Goal: Information Seeking & Learning: Ask a question

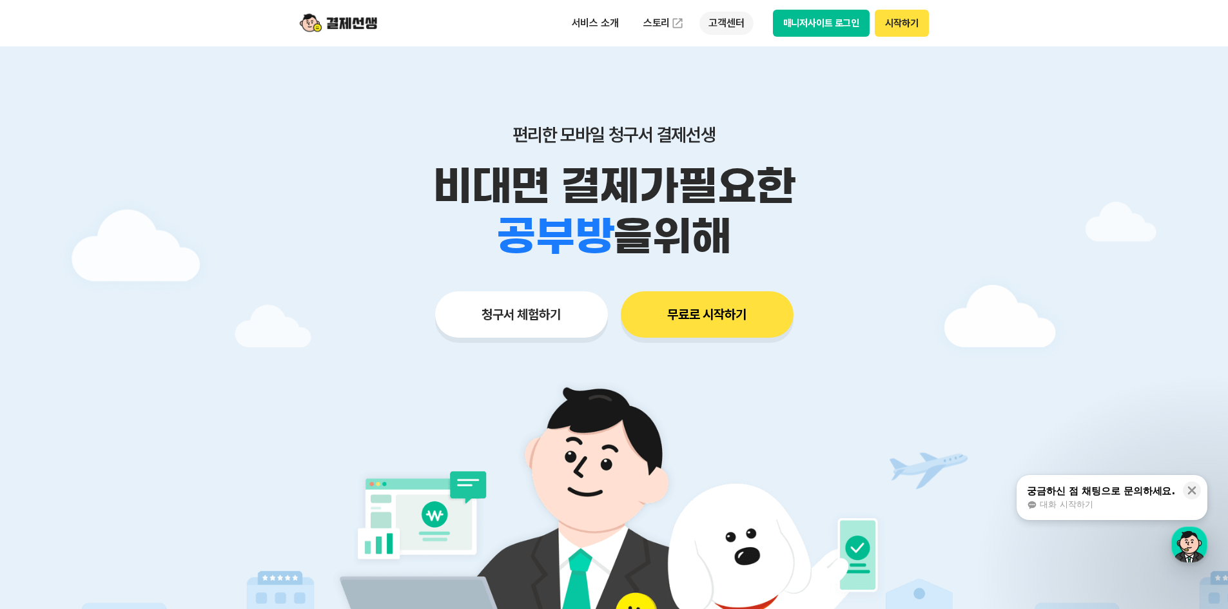
click at [729, 21] on p "고객센터" at bounding box center [725, 23] width 53 height 23
click at [517, 318] on button "청구서 체험하기" at bounding box center [521, 314] width 173 height 46
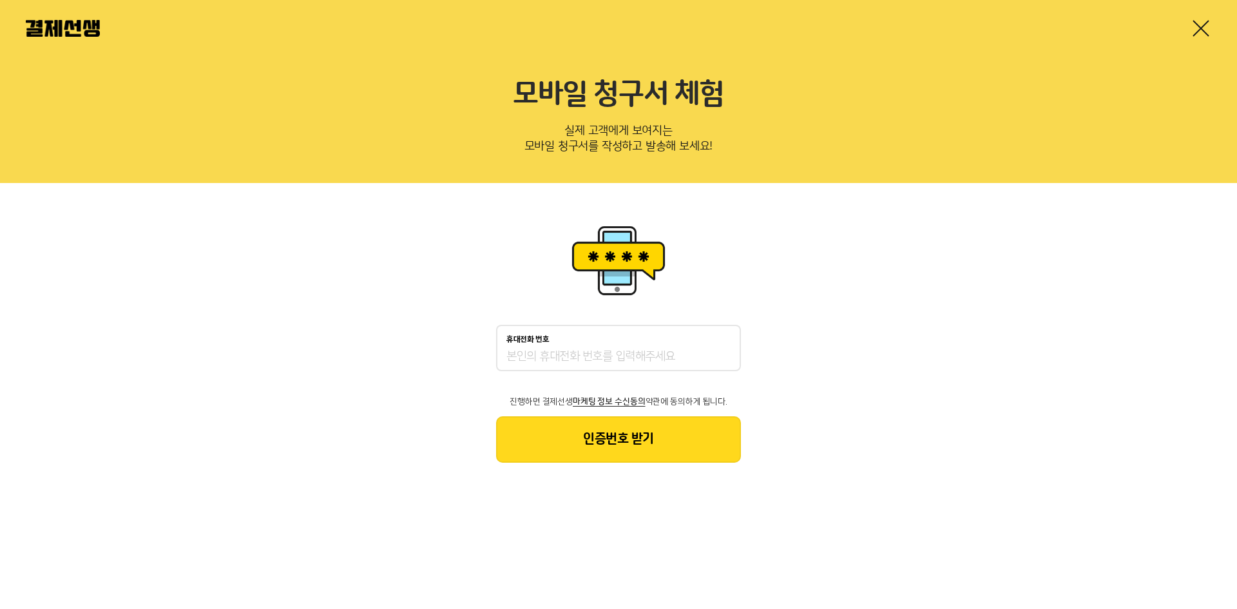
click at [1210, 26] on link at bounding box center [1201, 28] width 21 height 21
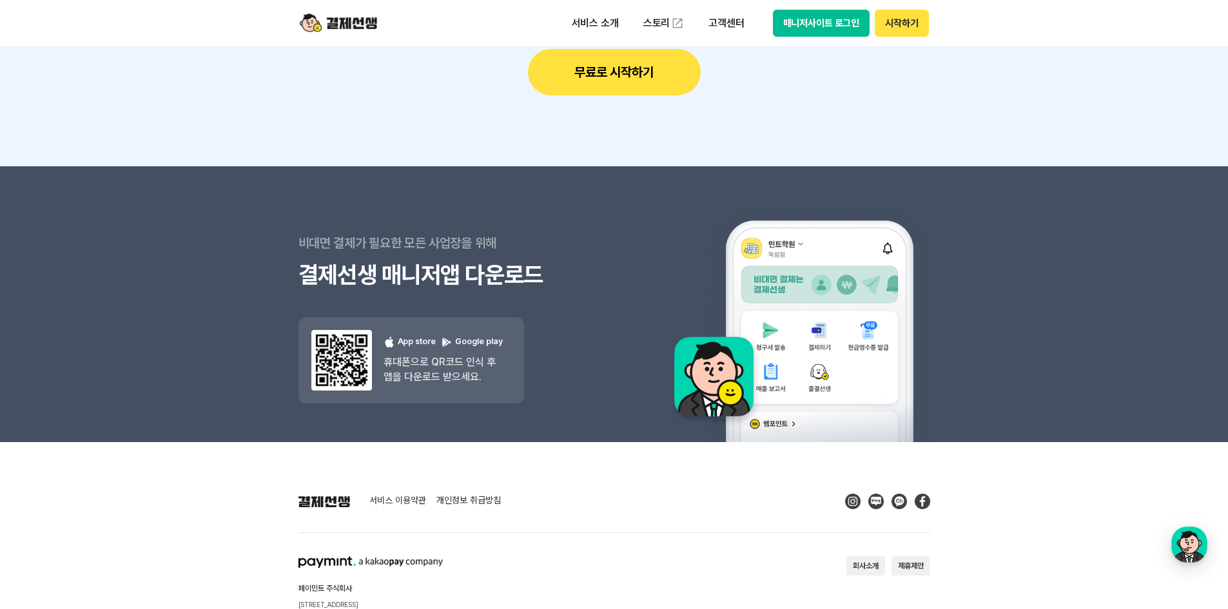
scroll to position [11432, 0]
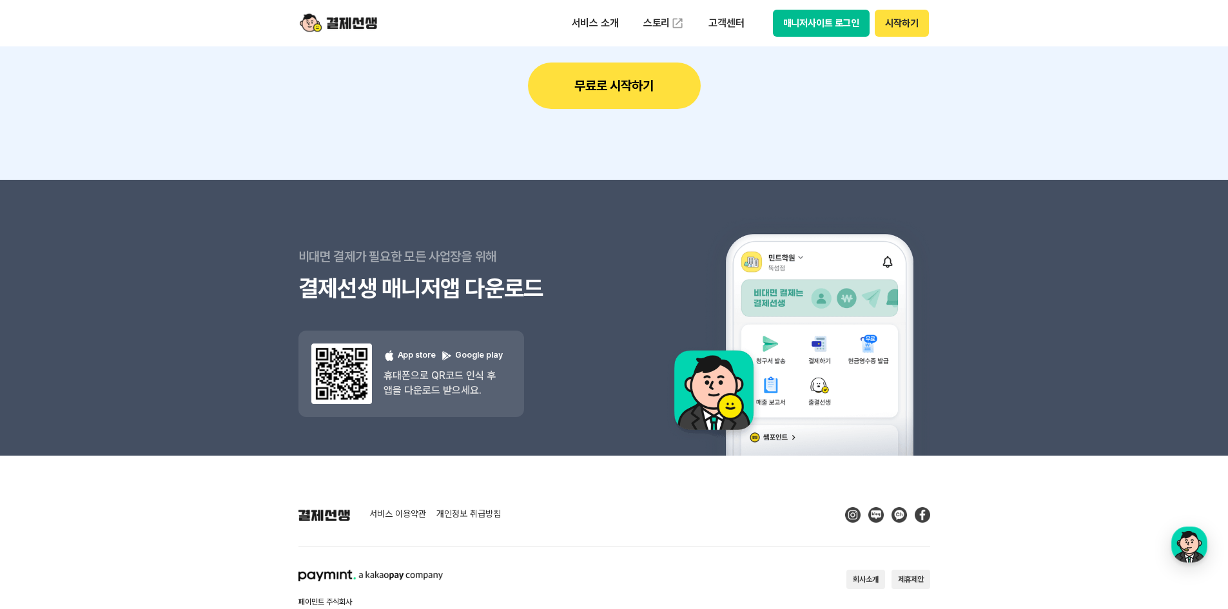
click at [382, 510] on link "서비스 이용약관" at bounding box center [397, 515] width 57 height 12
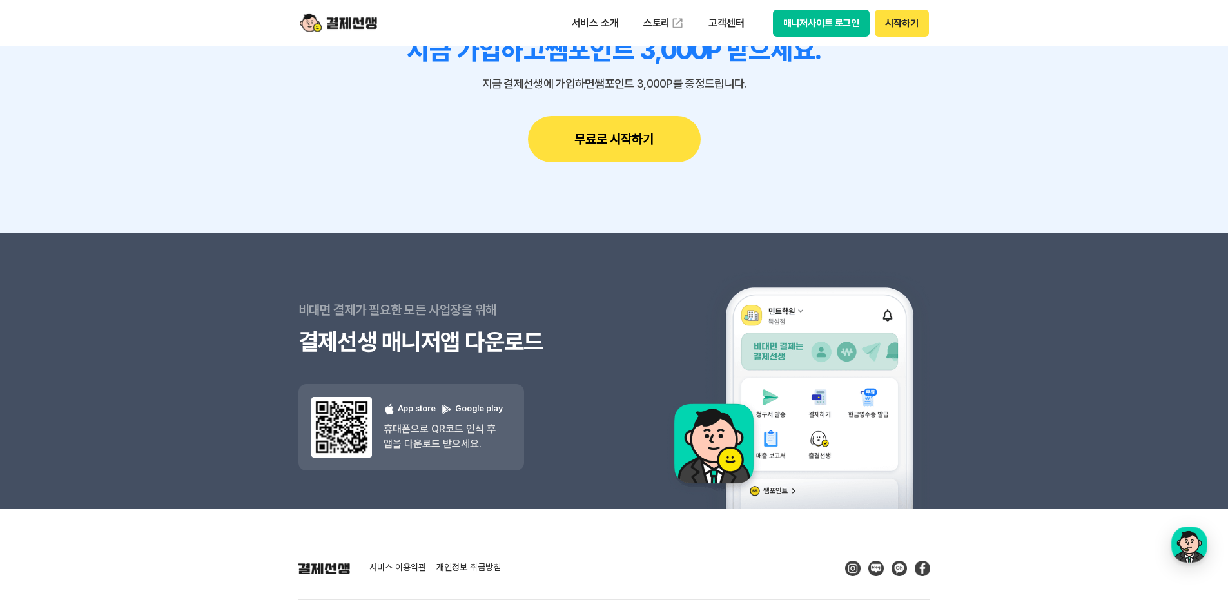
scroll to position [11201, 0]
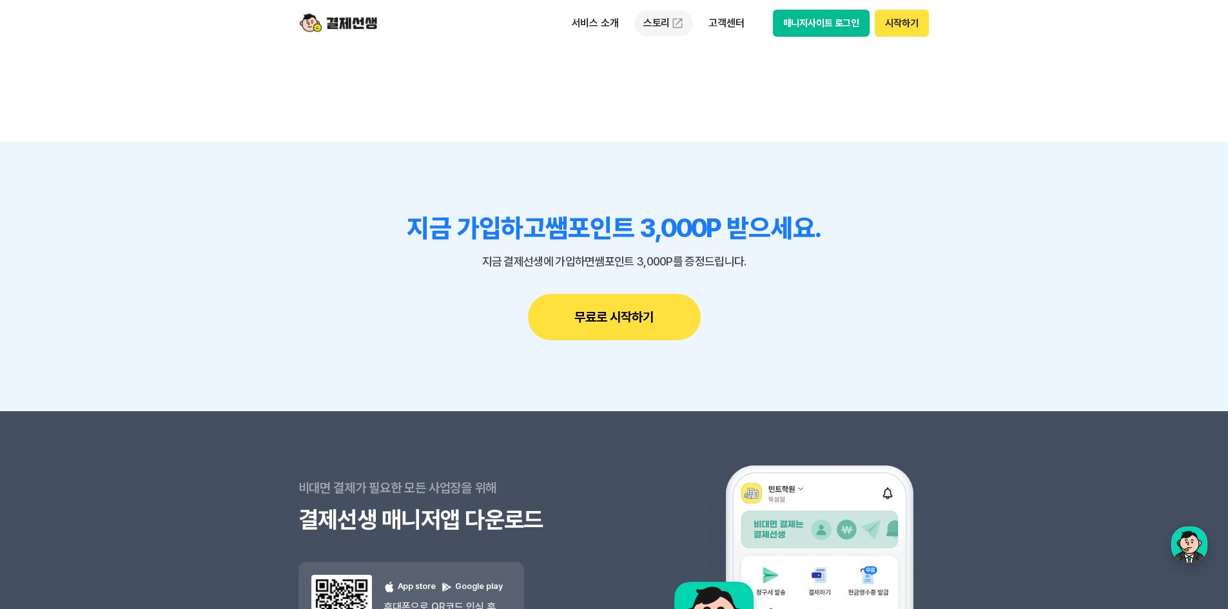
click at [668, 25] on link "스토리" at bounding box center [663, 23] width 59 height 26
click at [731, 26] on p "고객센터" at bounding box center [725, 23] width 53 height 23
click at [743, 82] on link "자주 묻는 질문" at bounding box center [753, 76] width 108 height 26
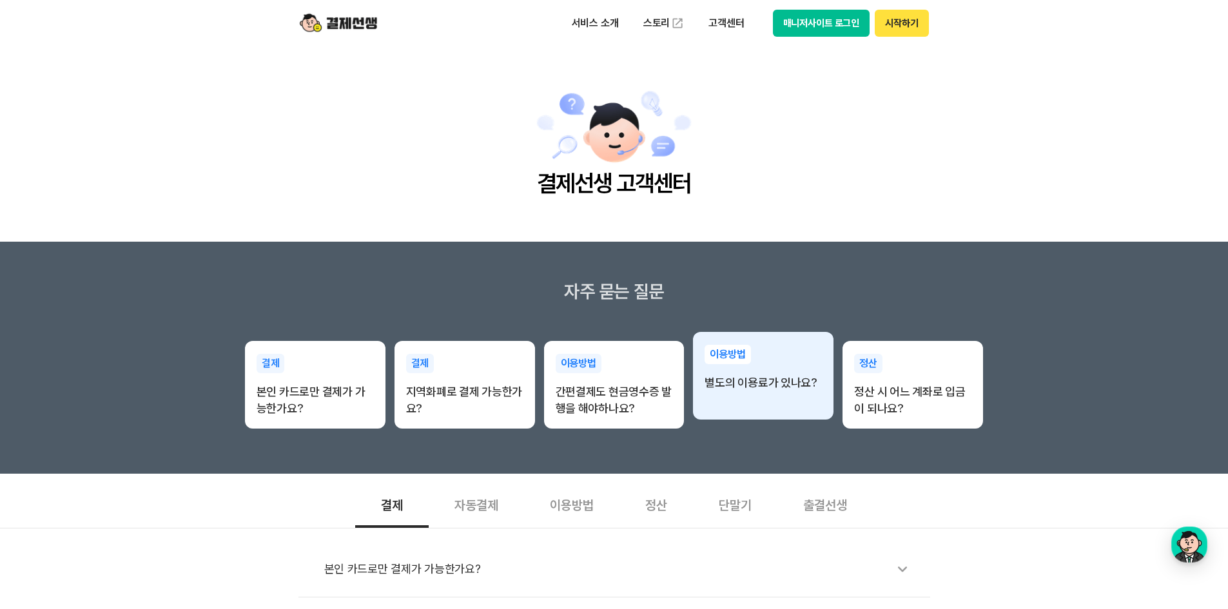
click at [774, 383] on p "별도의 이용료가 있나요?" at bounding box center [762, 382] width 117 height 17
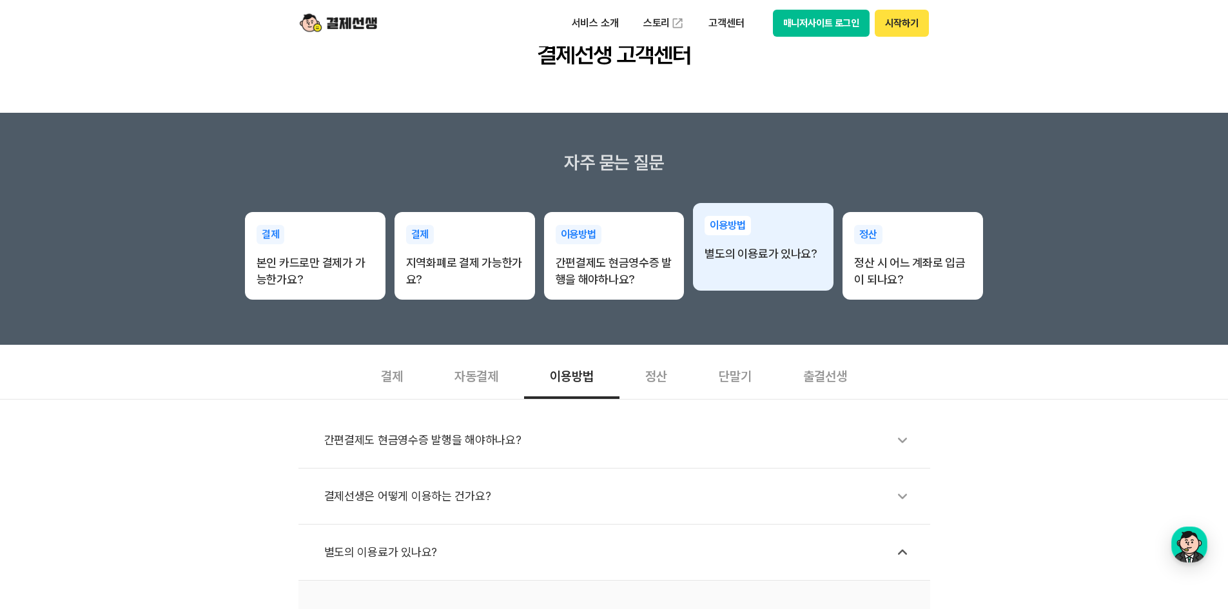
click at [746, 260] on p "별도의 이용료가 있나요?" at bounding box center [762, 254] width 117 height 17
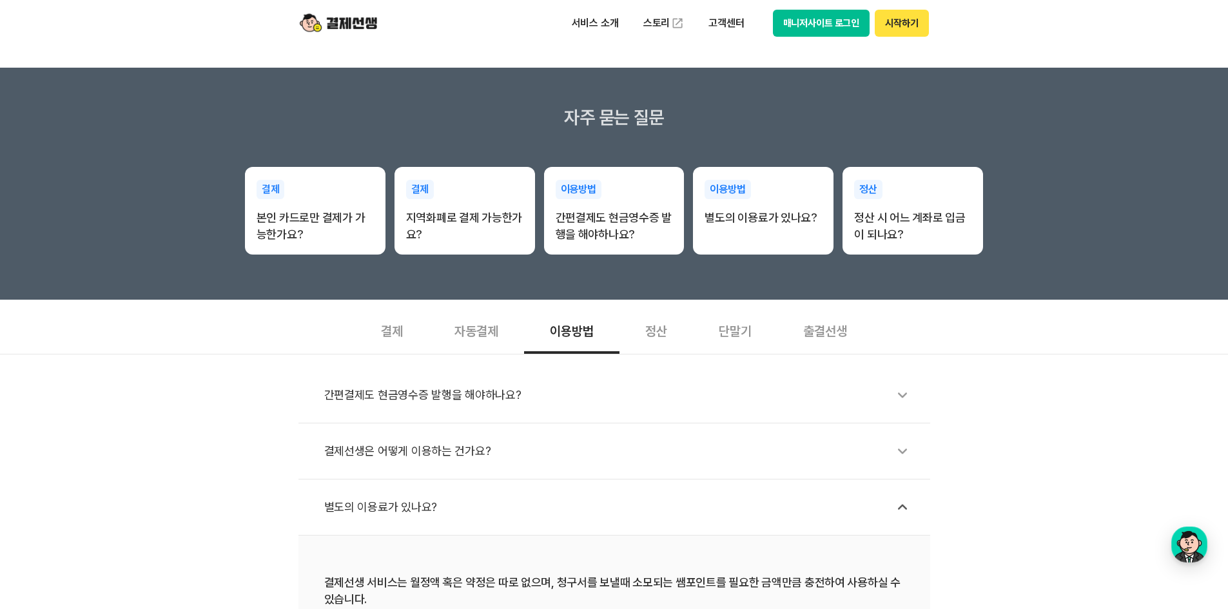
scroll to position [258, 0]
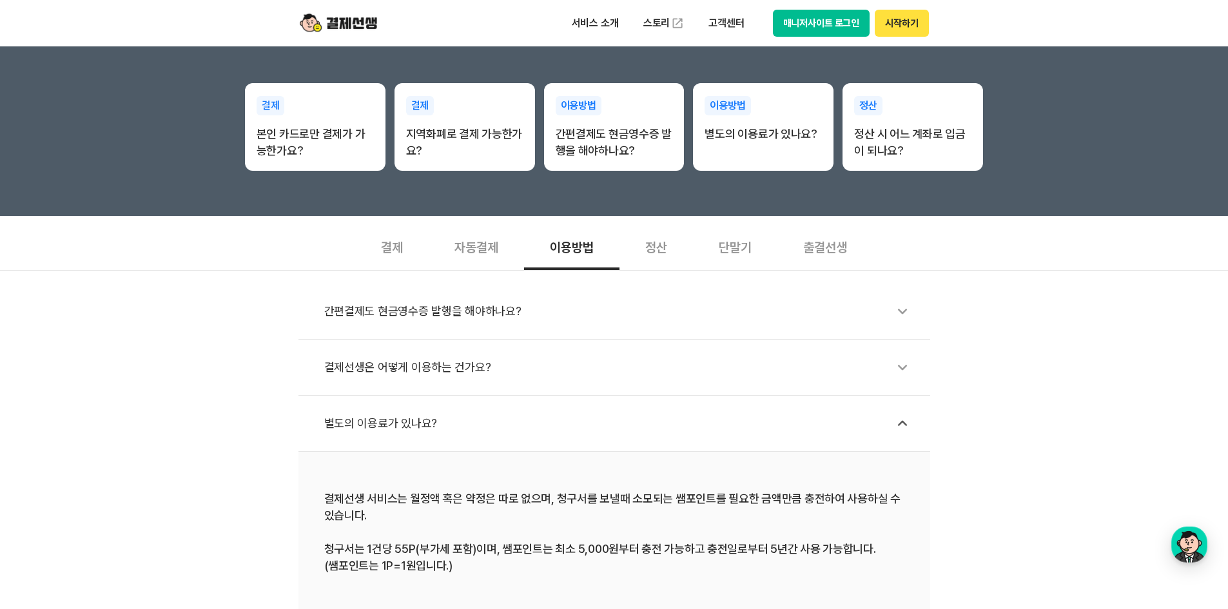
click at [619, 171] on section "자주 묻는 질문 결제 본인 카드로만 결제가 가능한가요? 결제 지역화폐로 결제 가능한가요? 이용방법 간편결제도 현금영수증 발행을 해야하나요? 이…" at bounding box center [614, 100] width 1228 height 232
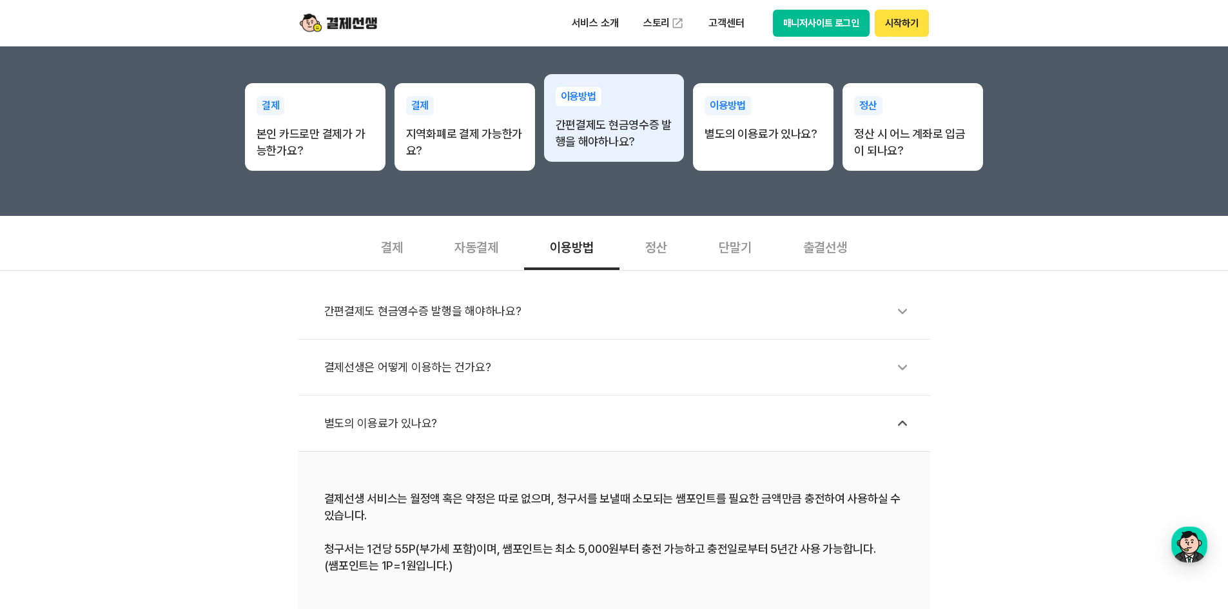
click at [622, 140] on p "간편결제도 현금영수증 발행을 해야하나요?" at bounding box center [613, 134] width 117 height 34
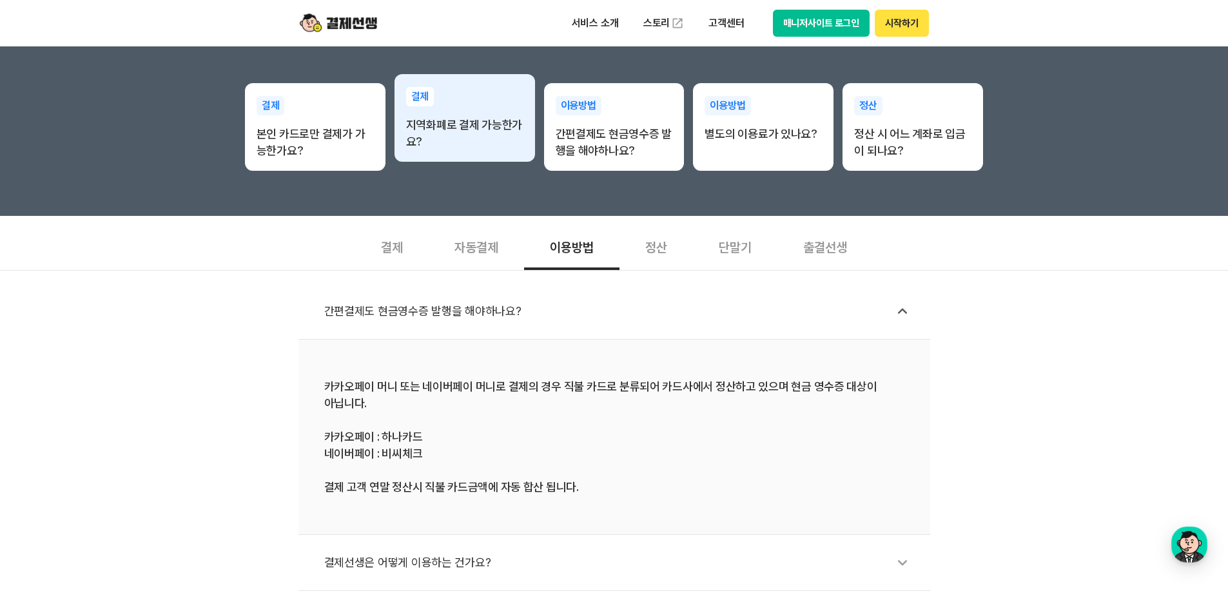
click at [525, 139] on div "결제 지역화폐로 결제 가능한가요?" at bounding box center [464, 118] width 140 height 89
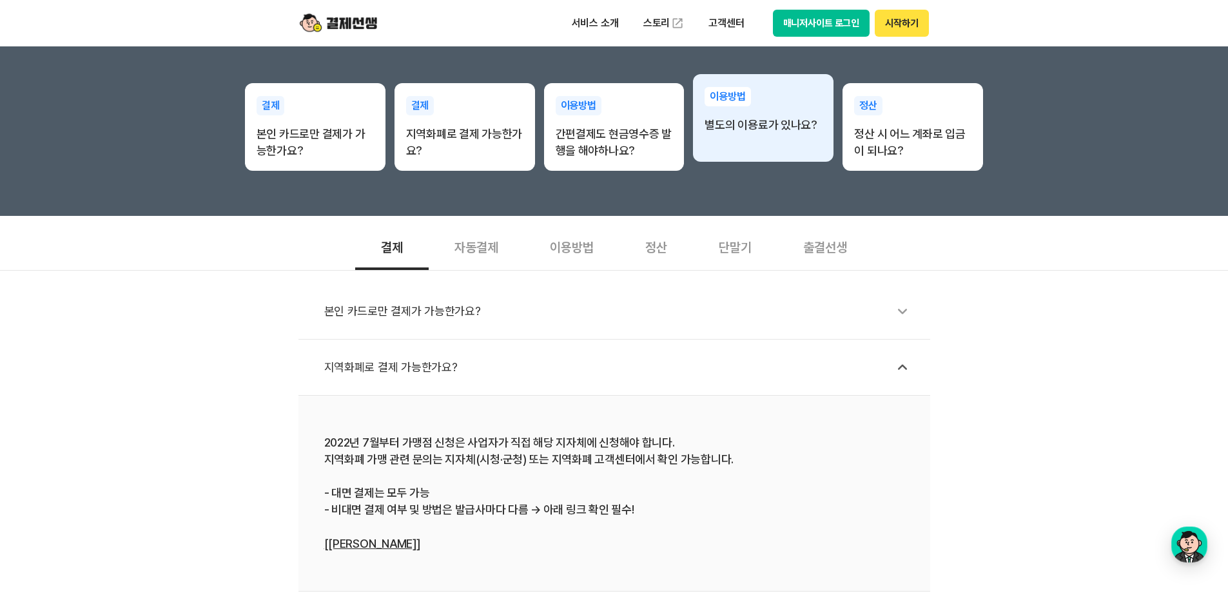
click at [774, 139] on div "이용방법 별도의 이용료가 있나요?" at bounding box center [763, 110] width 140 height 72
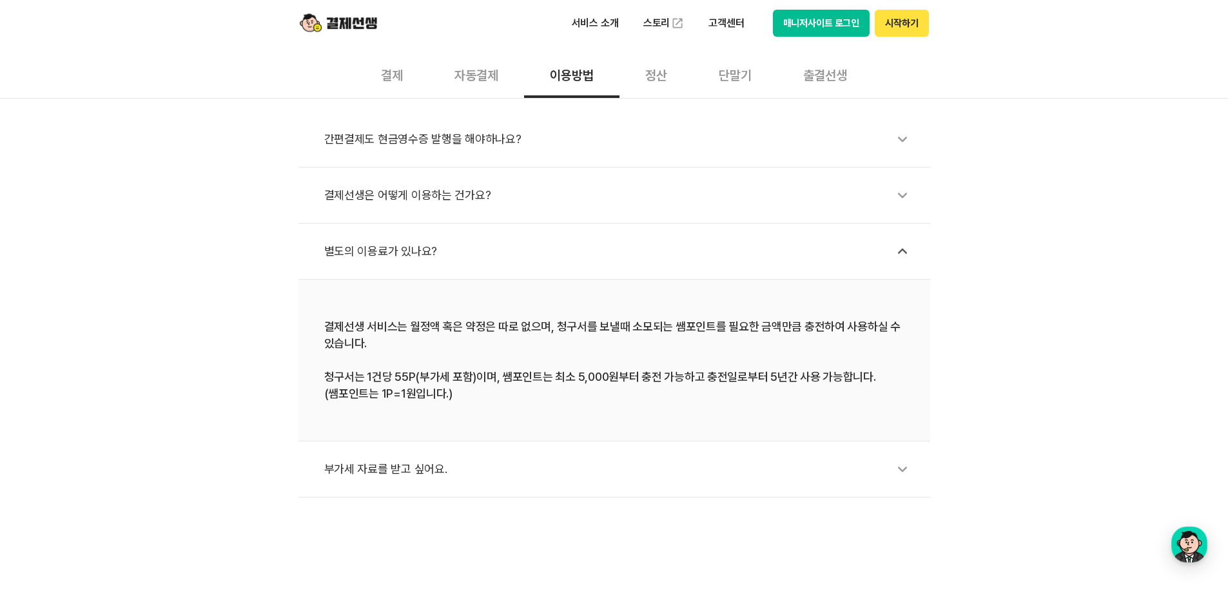
scroll to position [451, 0]
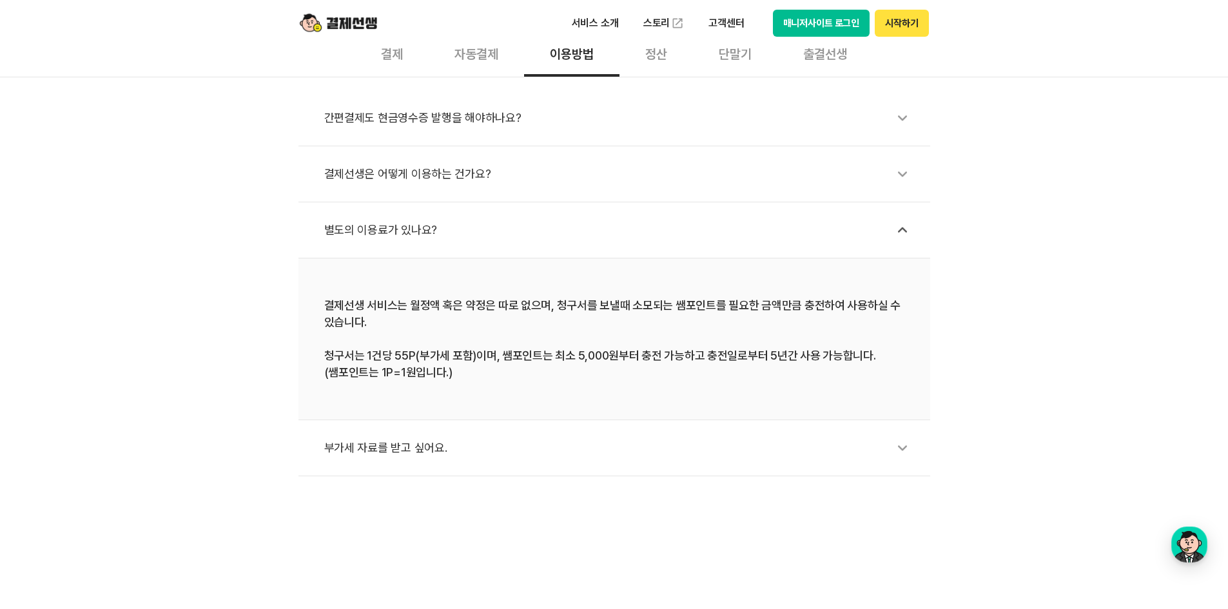
click at [459, 450] on div "부가세 자료를 받고 싶어요." at bounding box center [620, 448] width 593 height 30
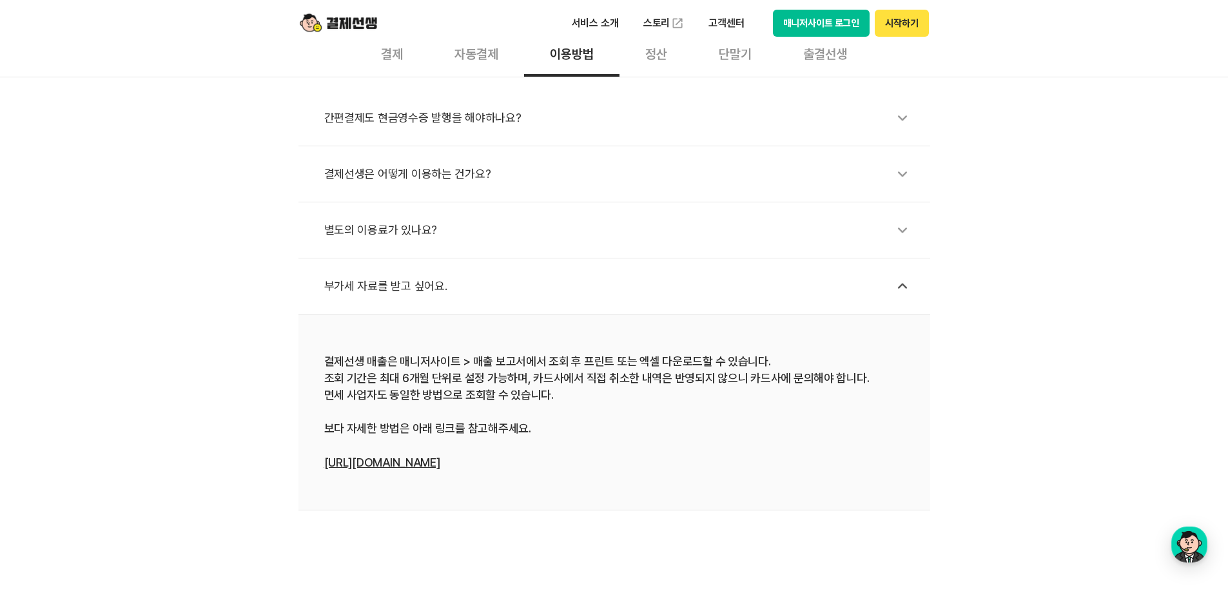
click at [554, 280] on div "부가세 자료를 받고 싶어요." at bounding box center [620, 286] width 593 height 30
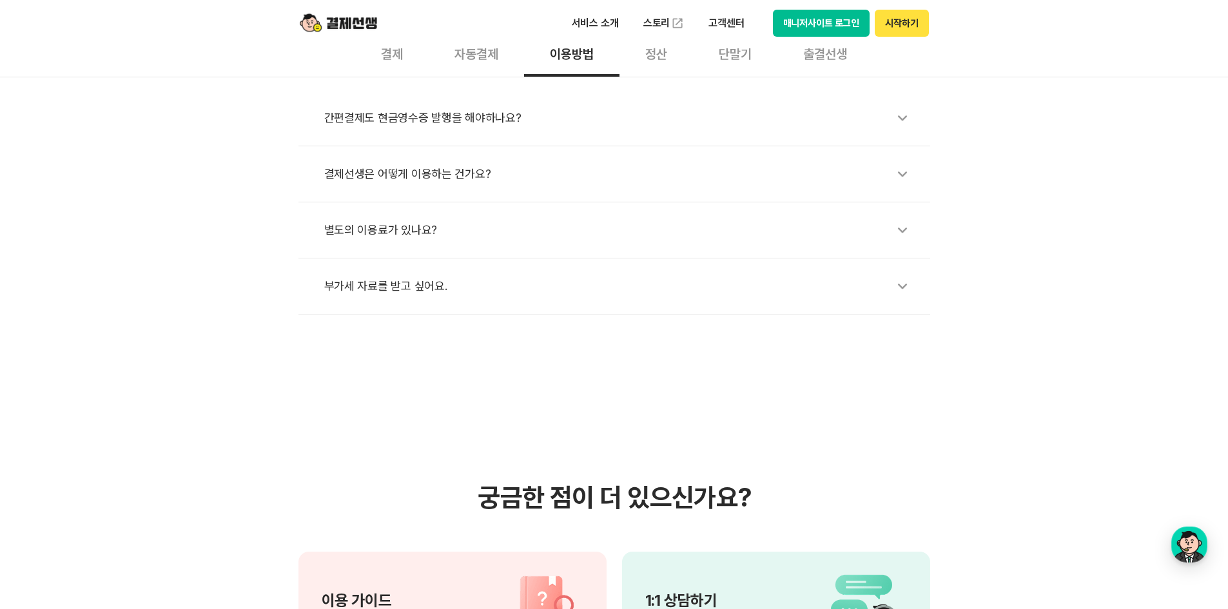
click at [555, 235] on div "별도의 이용료가 있나요?" at bounding box center [620, 230] width 593 height 30
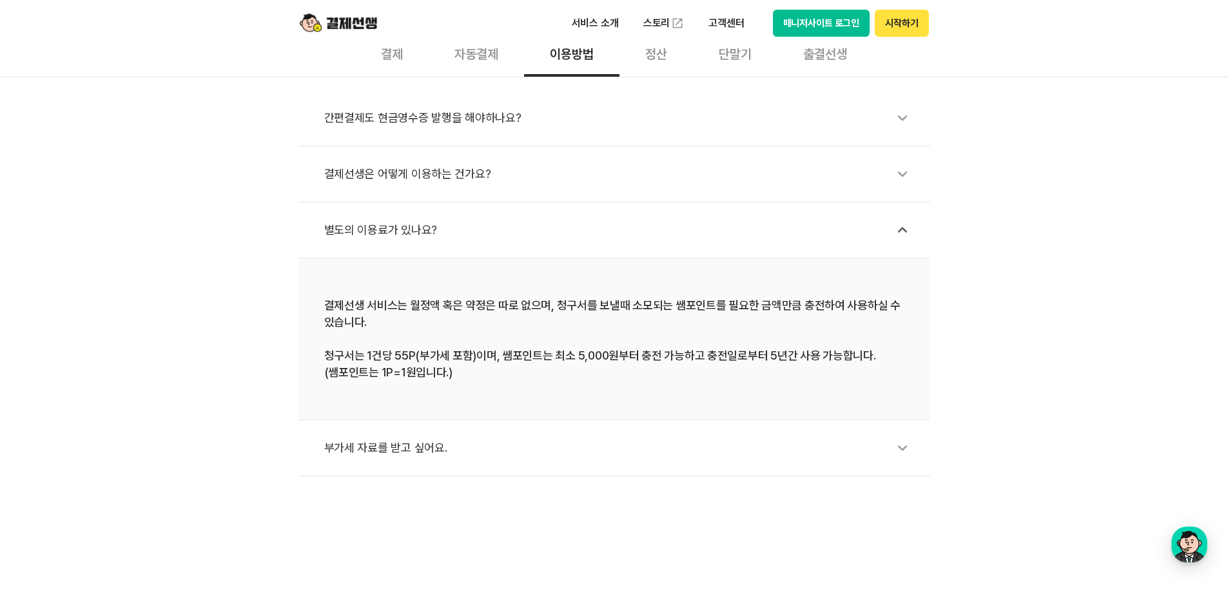
click at [573, 176] on div "결제선생은 어떻게 이용하는 건가요?" at bounding box center [620, 174] width 593 height 30
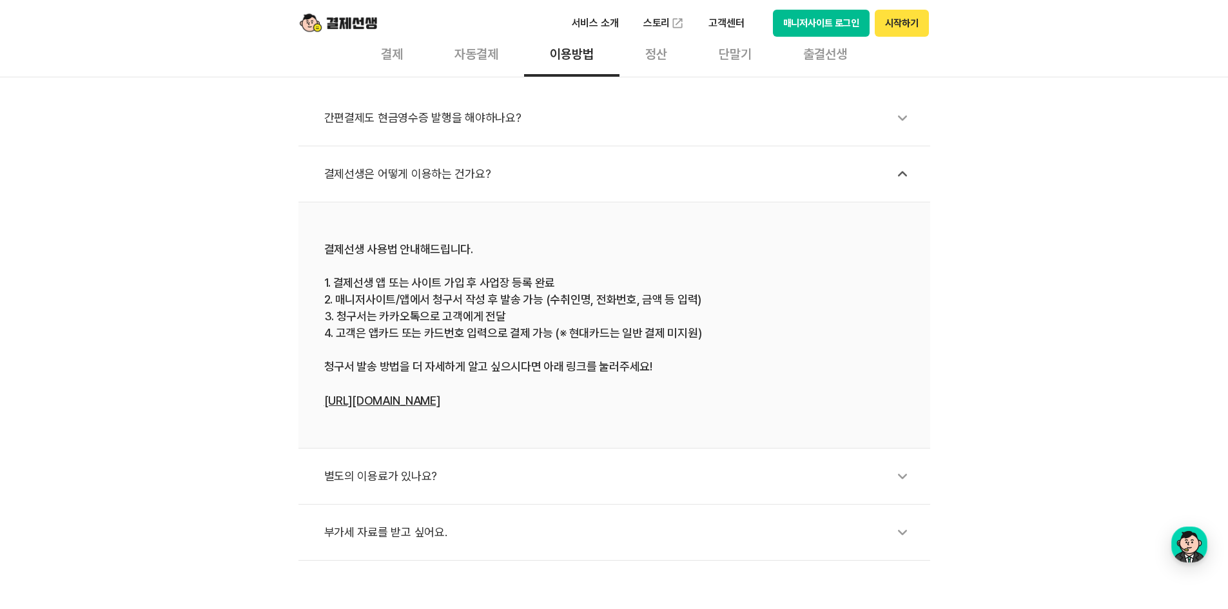
click at [524, 111] on div "간편결제도 현금영수증 발행을 해야하나요?" at bounding box center [620, 118] width 593 height 30
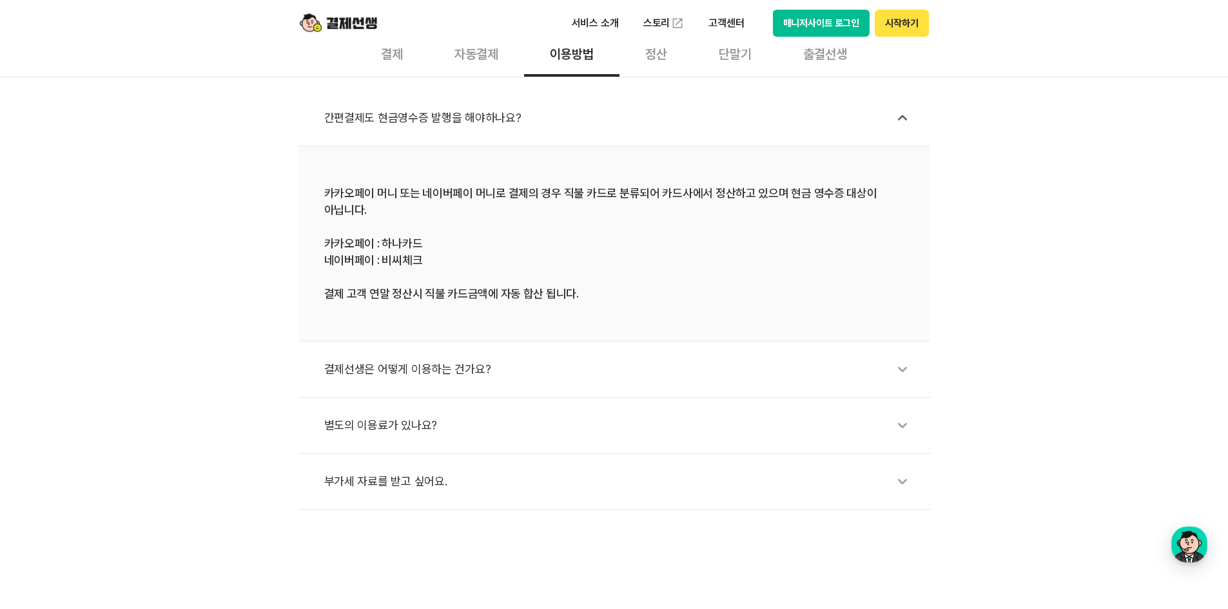
click at [468, 437] on div "별도의 이용료가 있나요?" at bounding box center [620, 425] width 593 height 30
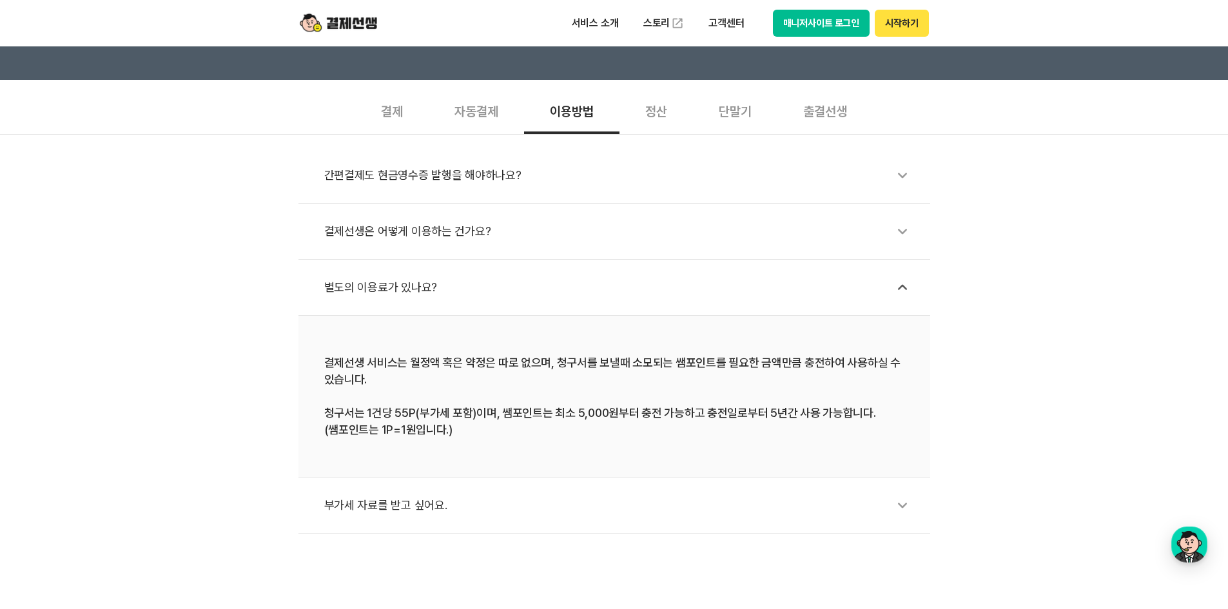
scroll to position [322, 0]
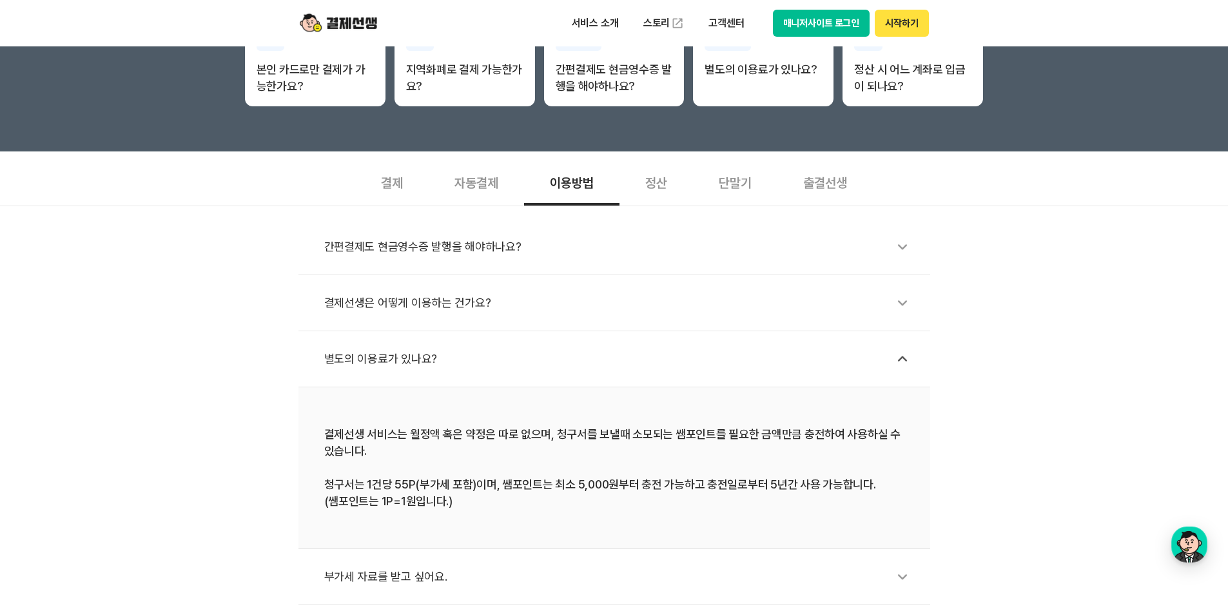
click at [582, 261] on div "간편결제도 현금영수증 발행을 해야하나요?" at bounding box center [620, 247] width 593 height 30
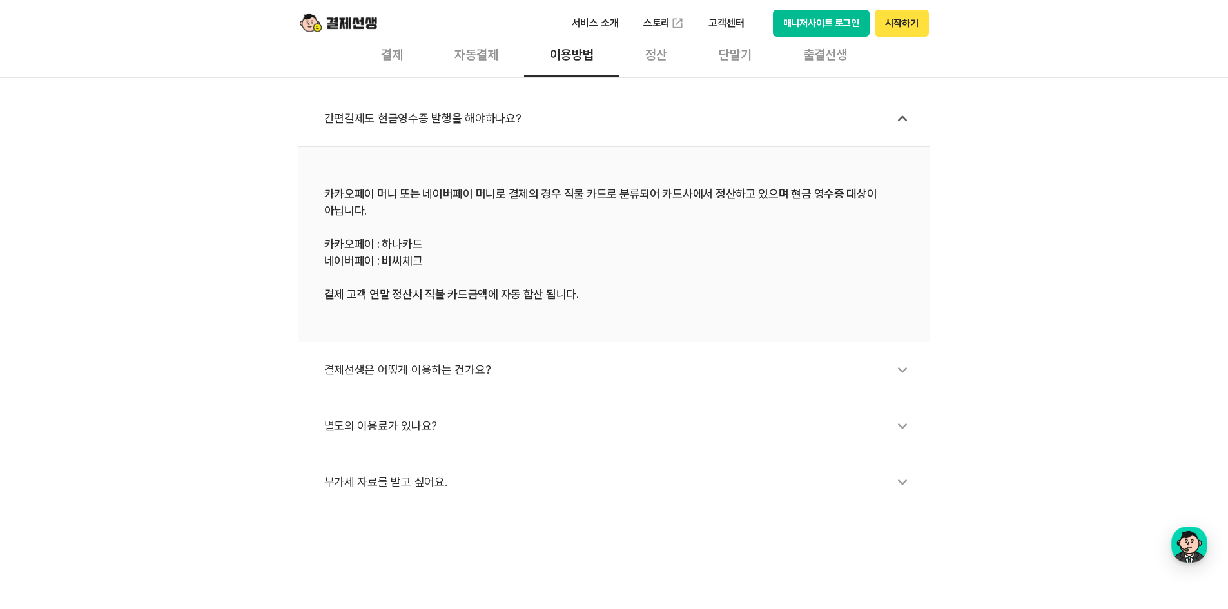
scroll to position [451, 0]
click at [389, 367] on div "결제선생은 어떻게 이용하는 건가요?" at bounding box center [620, 369] width 593 height 30
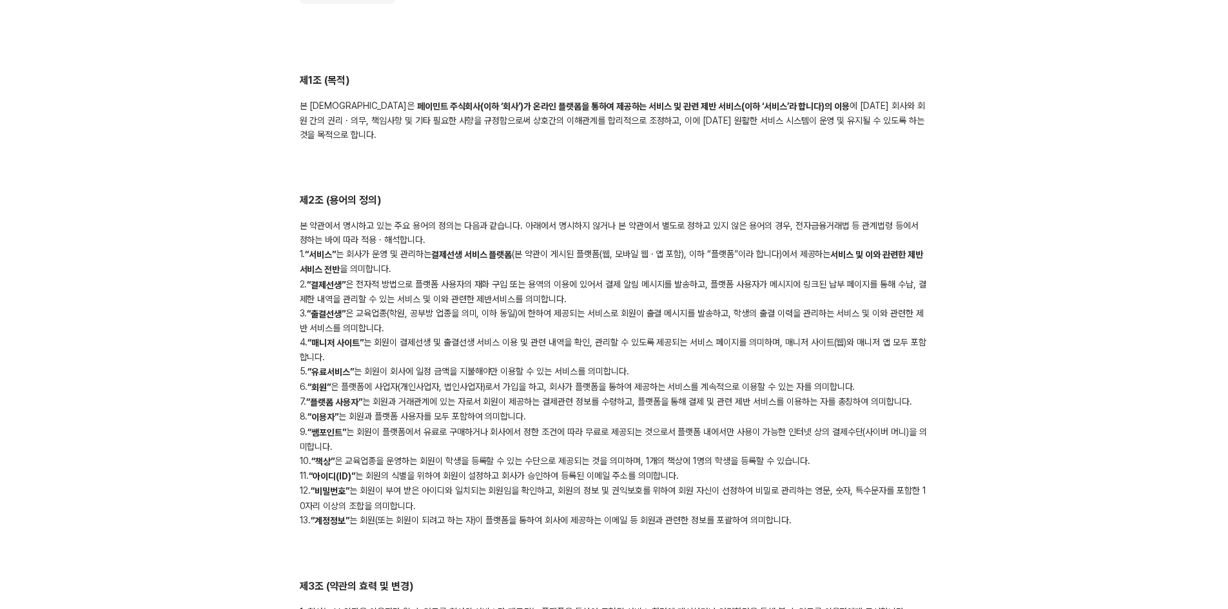
scroll to position [516, 0]
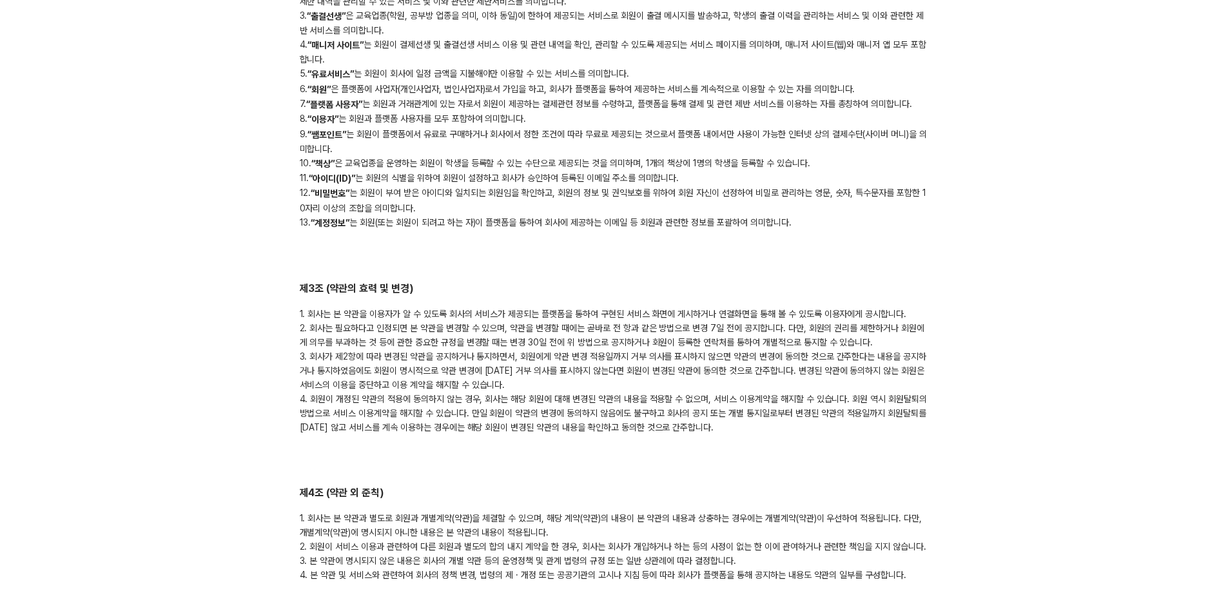
click at [809, 169] on div "본 약관에서 명시하고 있는 주요 용어의 정의는 다음과 같습니다. 아래에서 명시하지 않거나 본 약관에서 별도로 정하고 있지 않은 용어의 경우, …" at bounding box center [614, 75] width 629 height 309
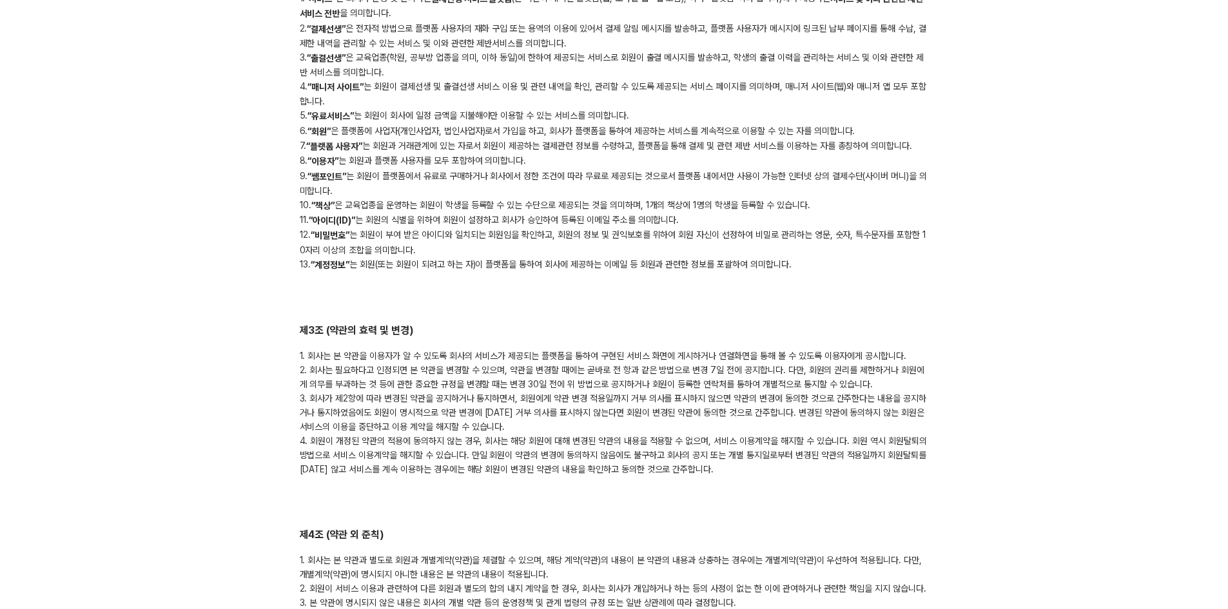
scroll to position [58, 0]
